Goal: Check status: Check status

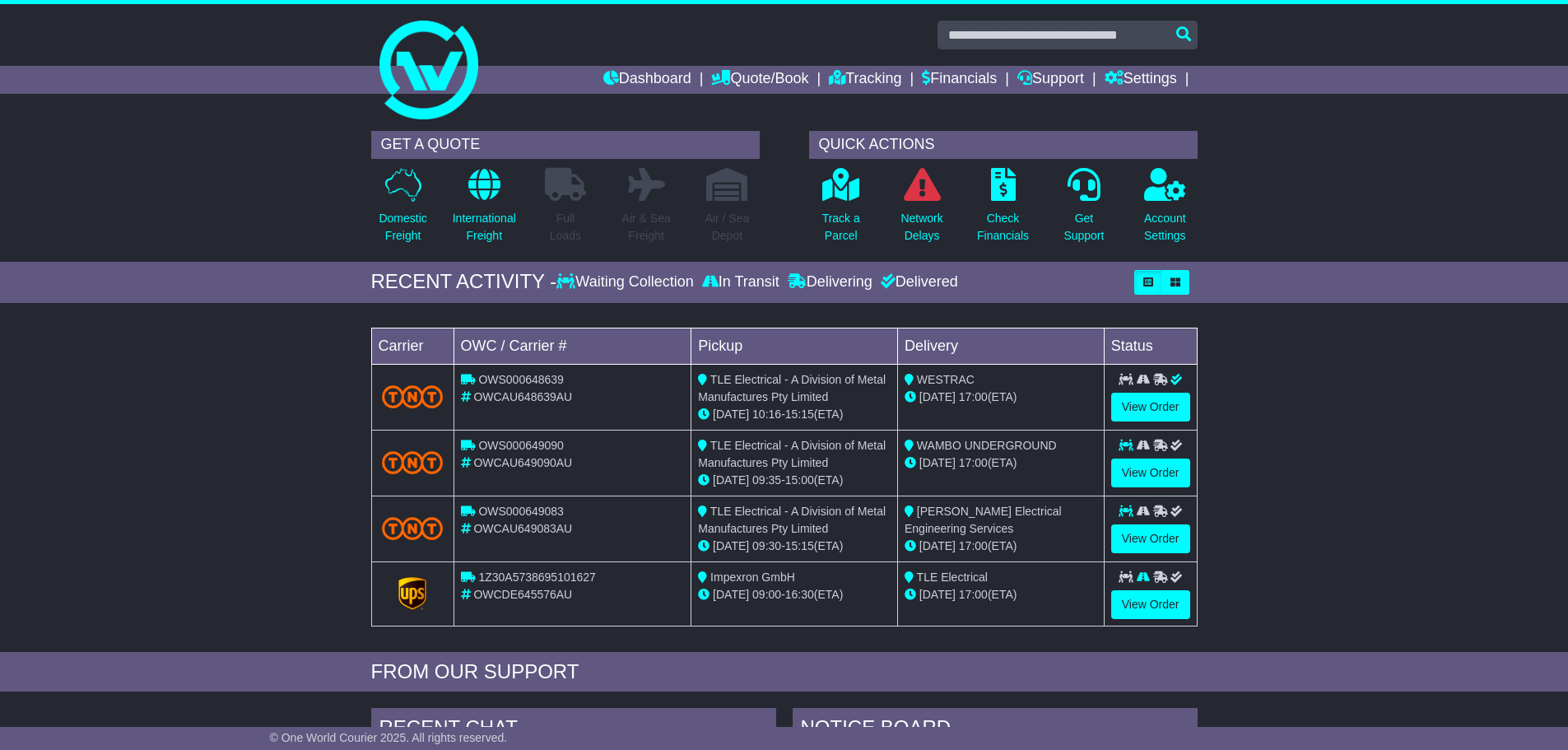
click at [847, 79] on link "Tracking" at bounding box center [865, 80] width 73 height 28
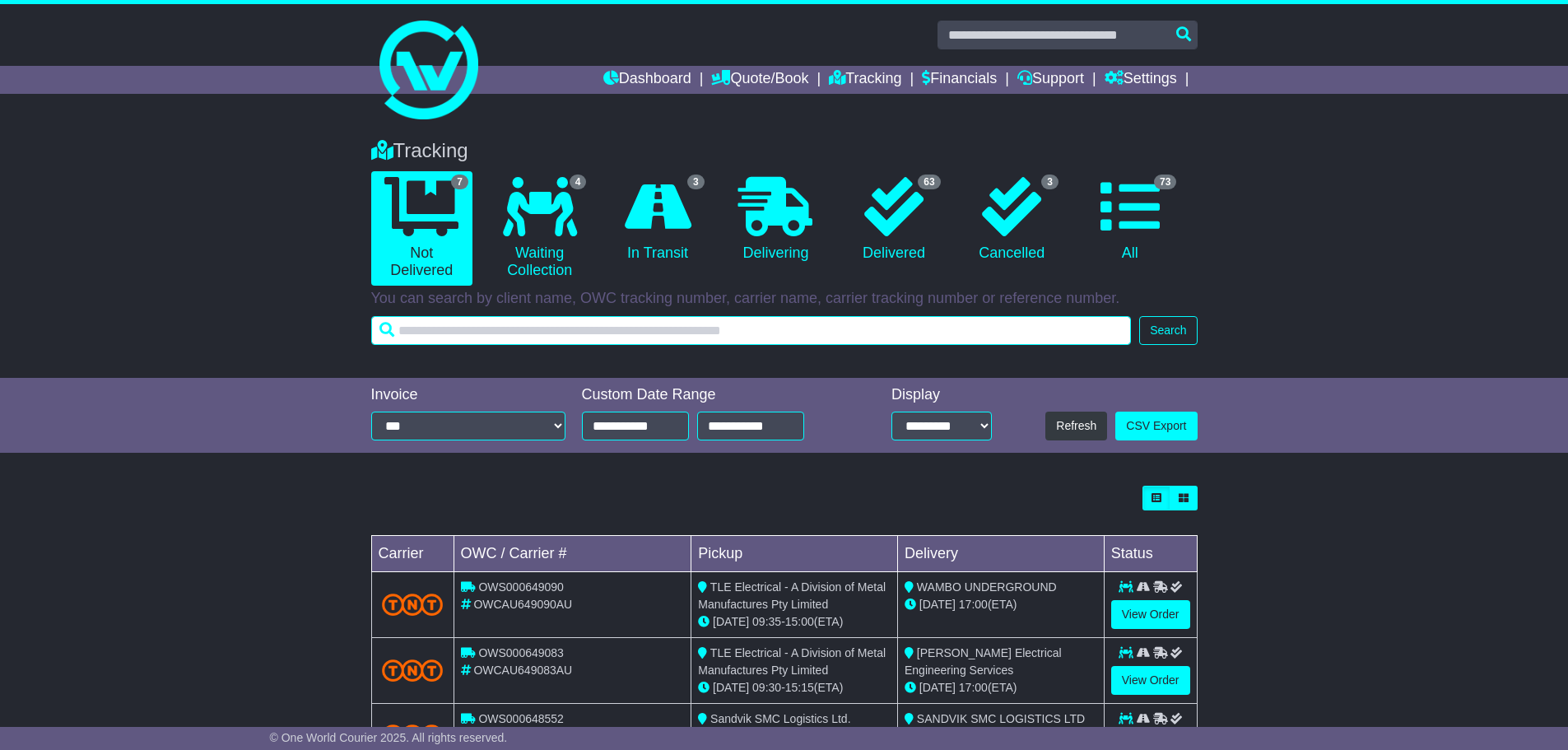
click at [516, 330] on input "text" at bounding box center [751, 330] width 761 height 29
type input "******"
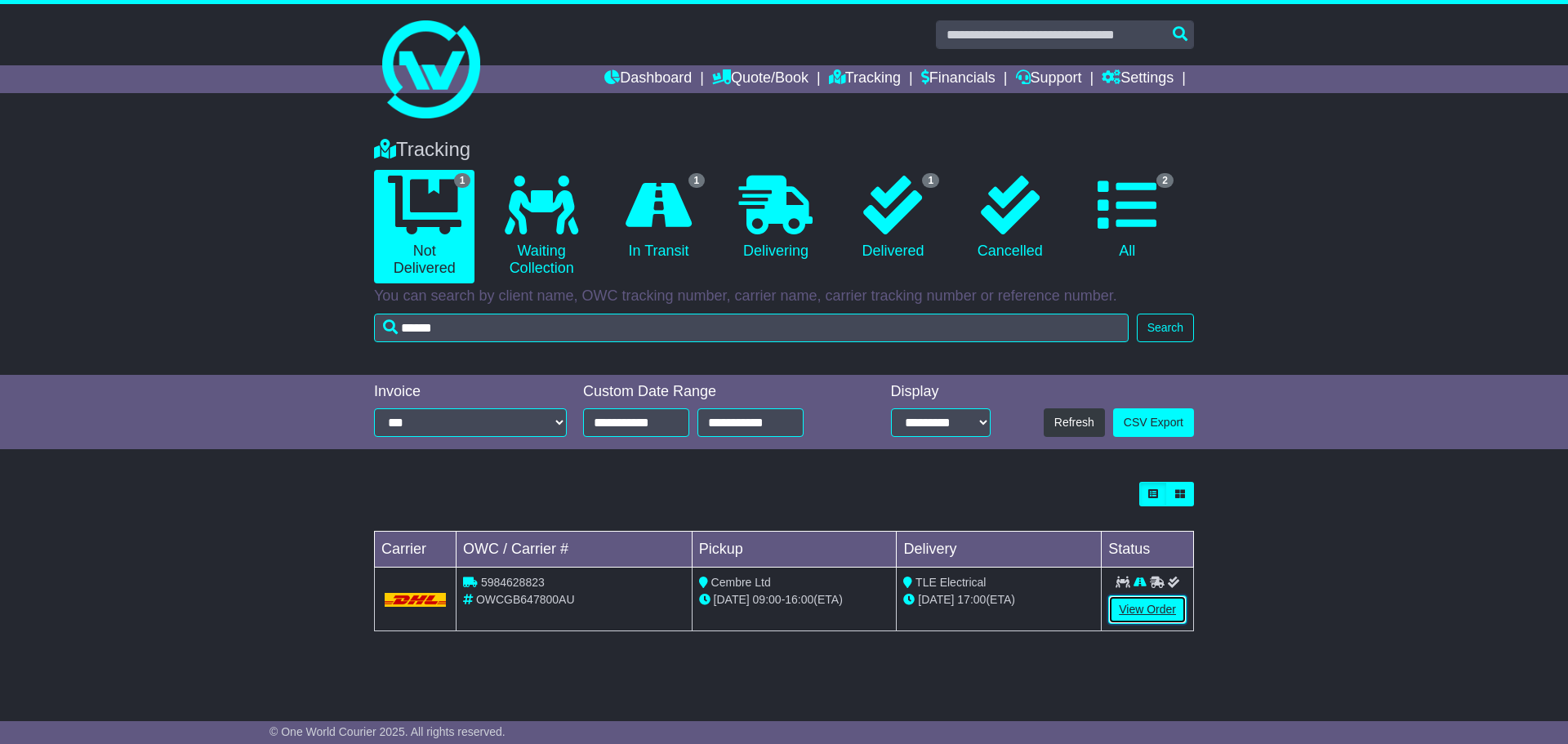
click at [1117, 605] on link "View Order" at bounding box center [1147, 609] width 78 height 29
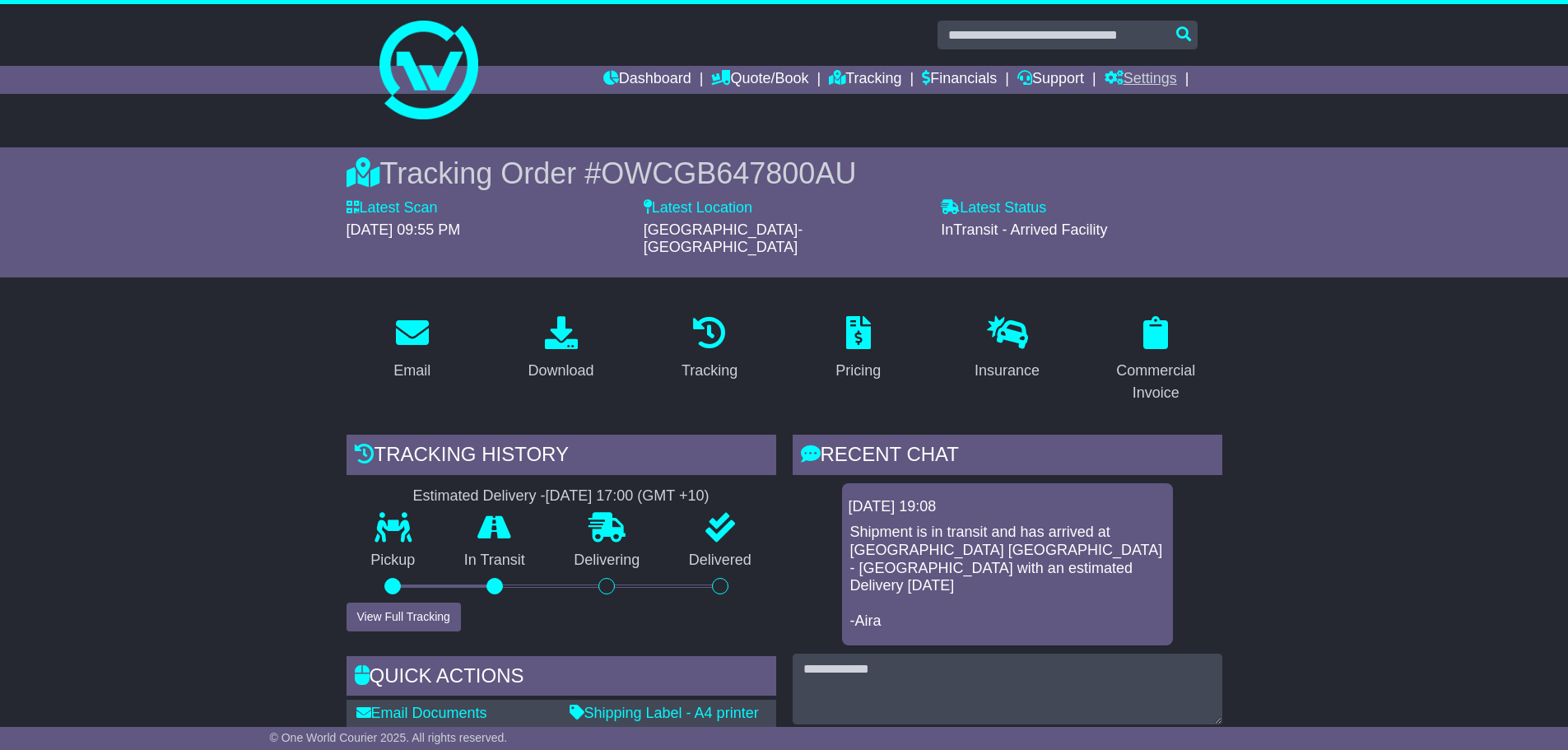
click at [1155, 74] on link "Settings" at bounding box center [1140, 80] width 73 height 28
click at [1129, 102] on link "Settings" at bounding box center [1170, 107] width 130 height 18
